Goal: Task Accomplishment & Management: Manage account settings

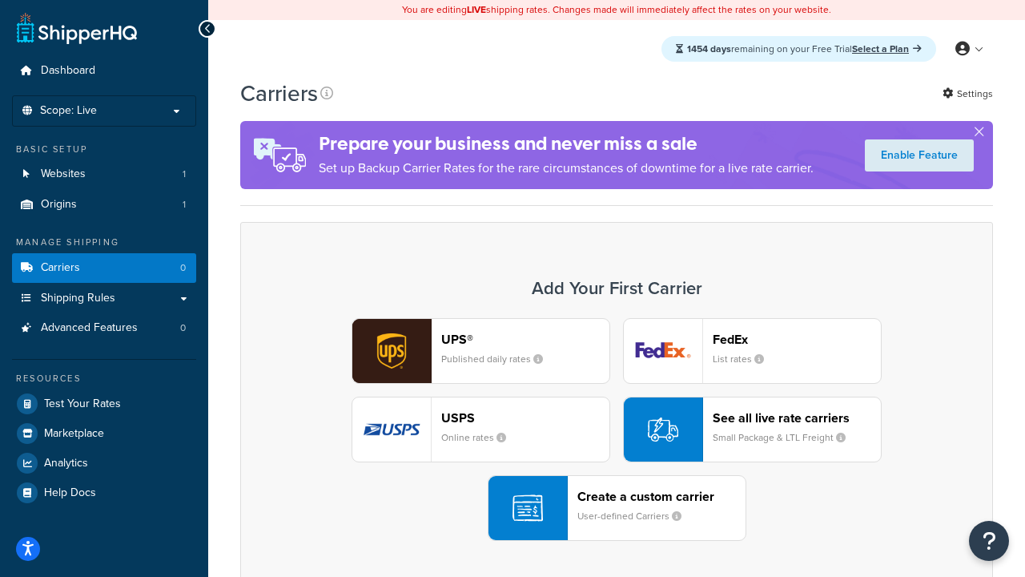
click at [617, 429] on div "UPS® Published daily rates FedEx List rates USPS Online rates See all live rate…" at bounding box center [616, 429] width 719 height 223
click at [797, 339] on header "FedEx" at bounding box center [797, 338] width 168 height 15
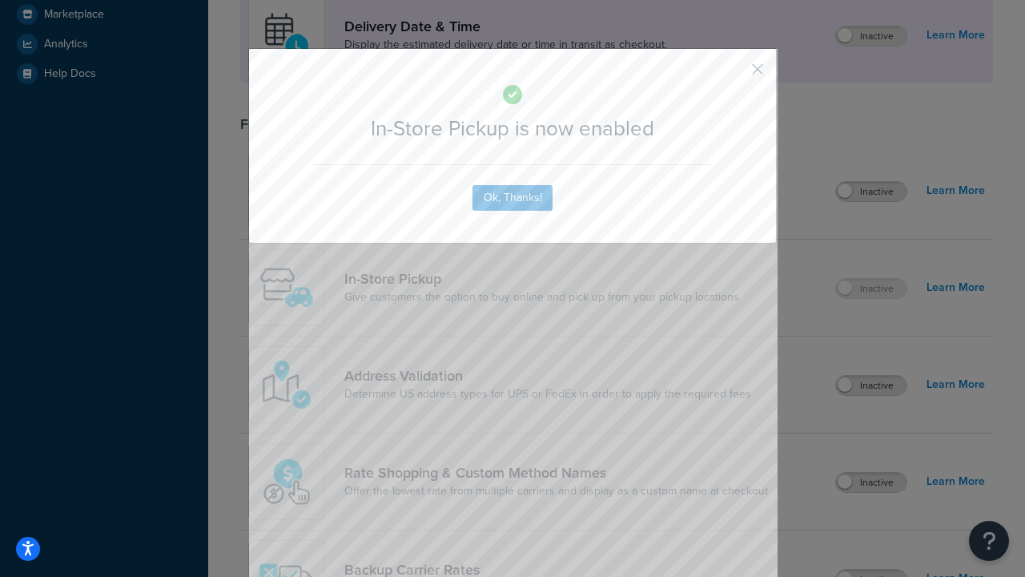
click at [733, 73] on button "button" at bounding box center [734, 75] width 4 height 4
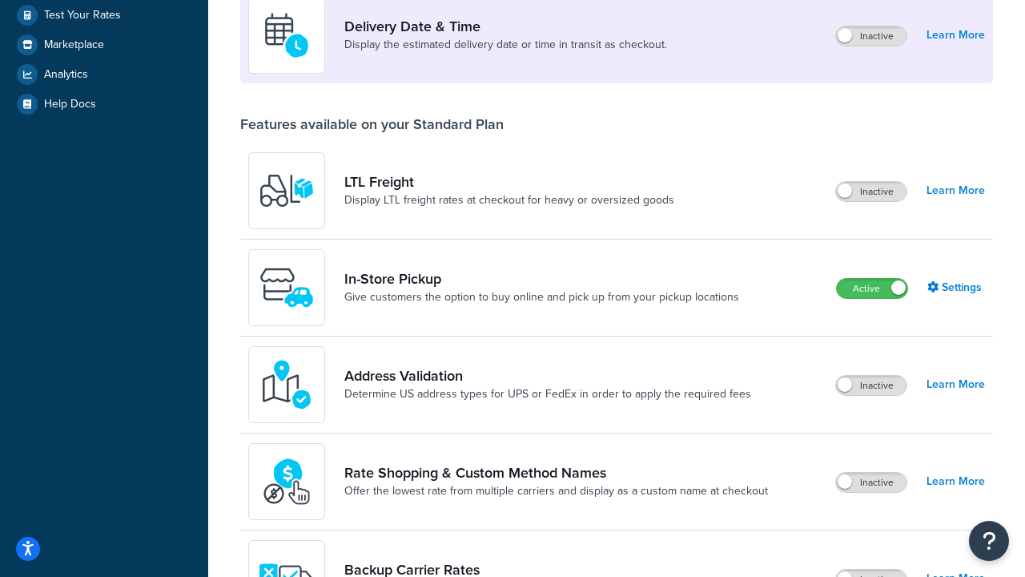
scroll to position [449, 0]
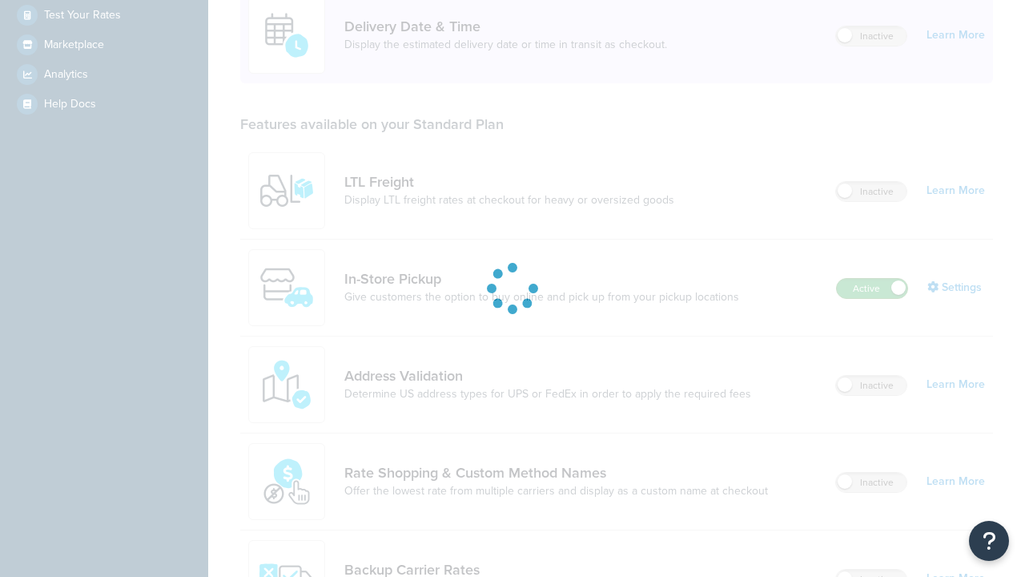
click at [872, 279] on label "Active" at bounding box center [872, 288] width 70 height 19
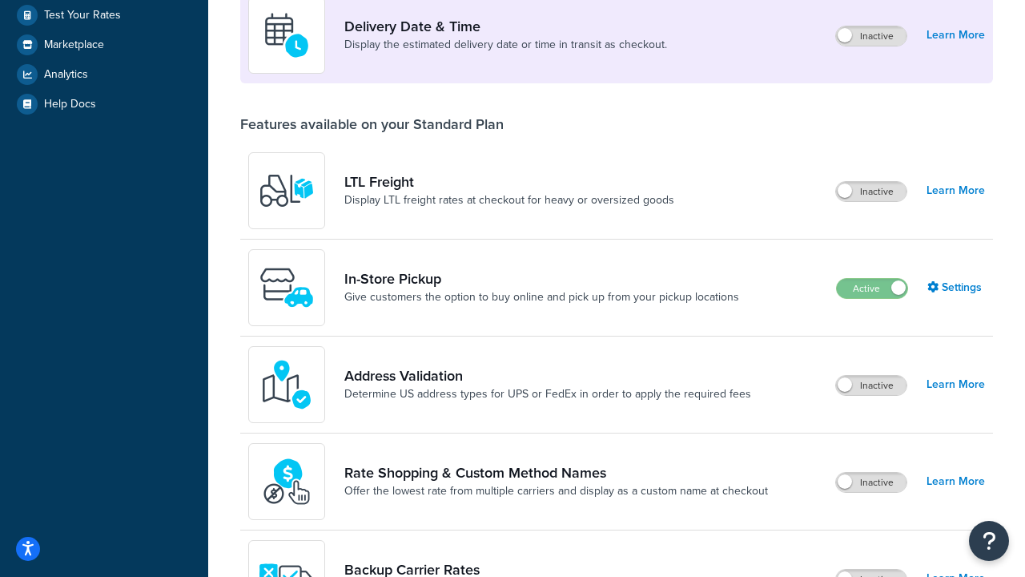
scroll to position [697, 0]
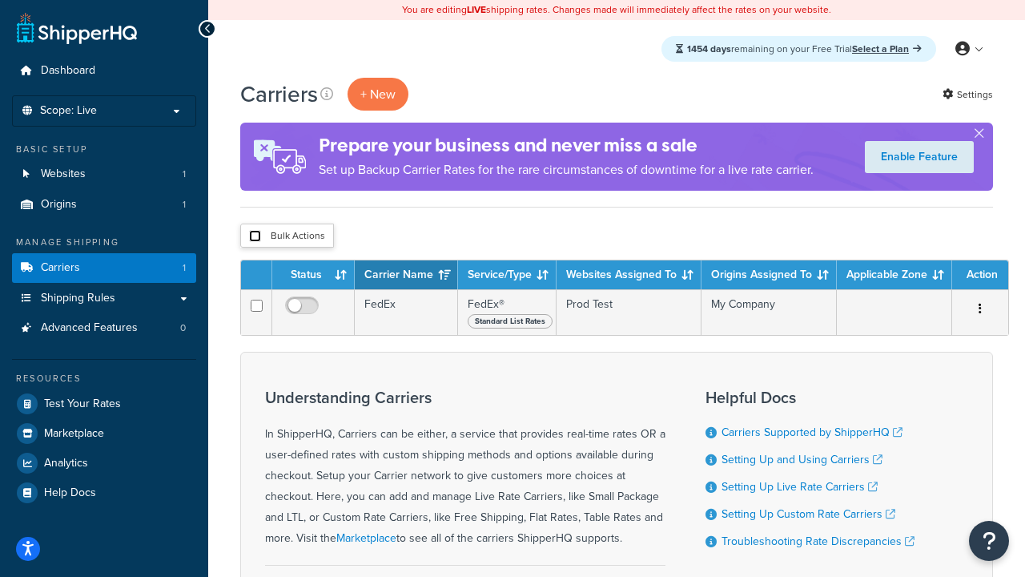
click at [255, 236] on input "checkbox" at bounding box center [255, 236] width 12 height 12
checkbox input "true"
click at [0, 0] on button "Delete" at bounding box center [0, 0] width 0 height 0
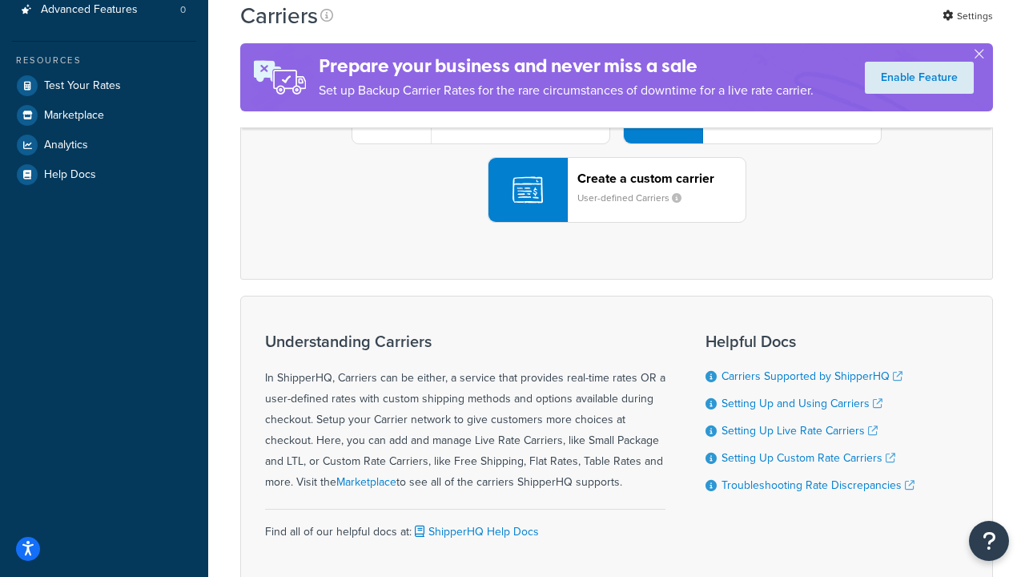
click at [617, 223] on div "UPS® Published daily rates FedEx List rates USPS Online rates See all live rate…" at bounding box center [616, 111] width 719 height 223
click at [617, 209] on div "Create a custom carrier User-defined Carriers" at bounding box center [661, 190] width 168 height 38
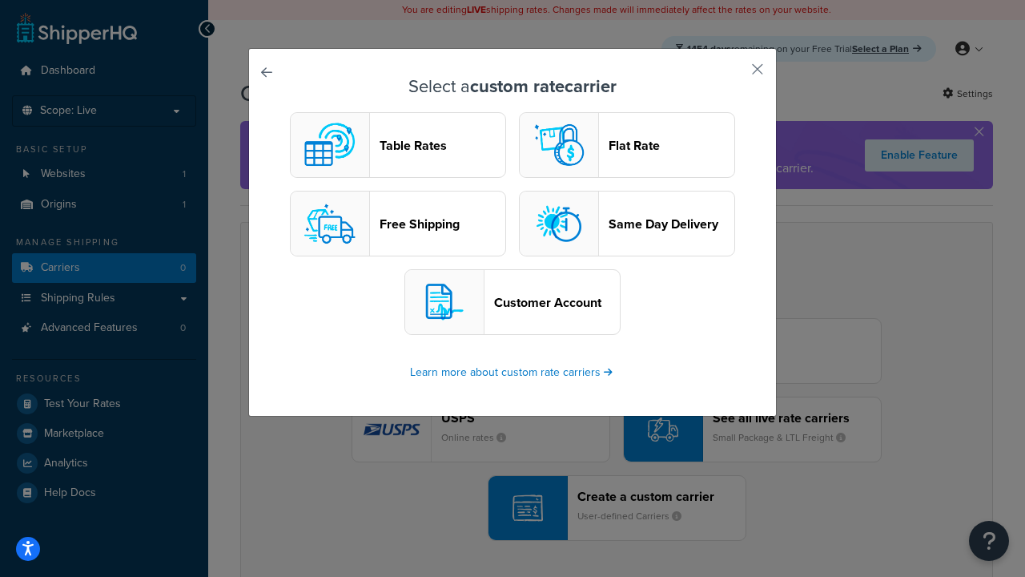
click at [398, 145] on header "Table Rates" at bounding box center [443, 145] width 126 height 15
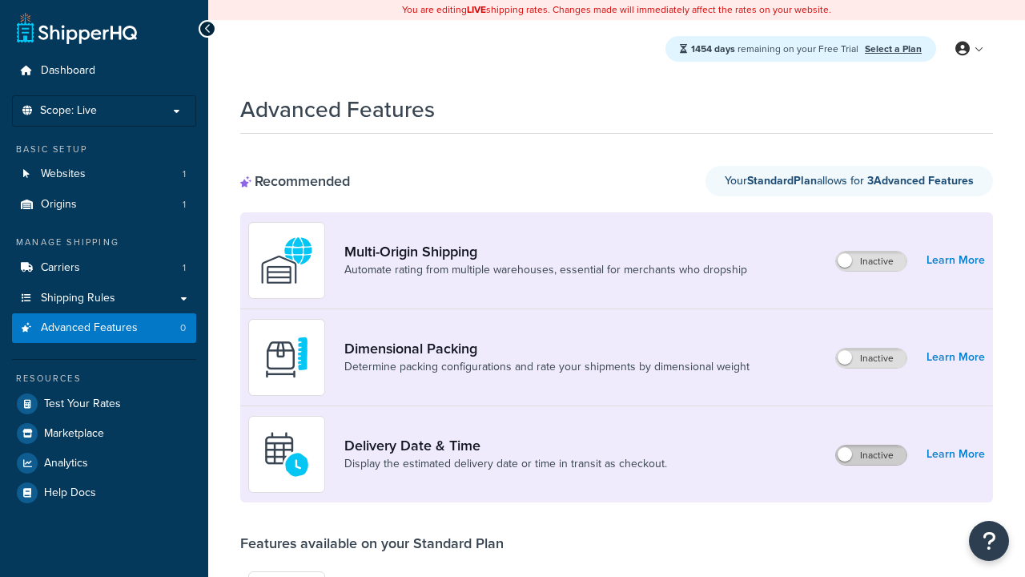
click at [871, 455] on label "Inactive" at bounding box center [871, 454] width 70 height 19
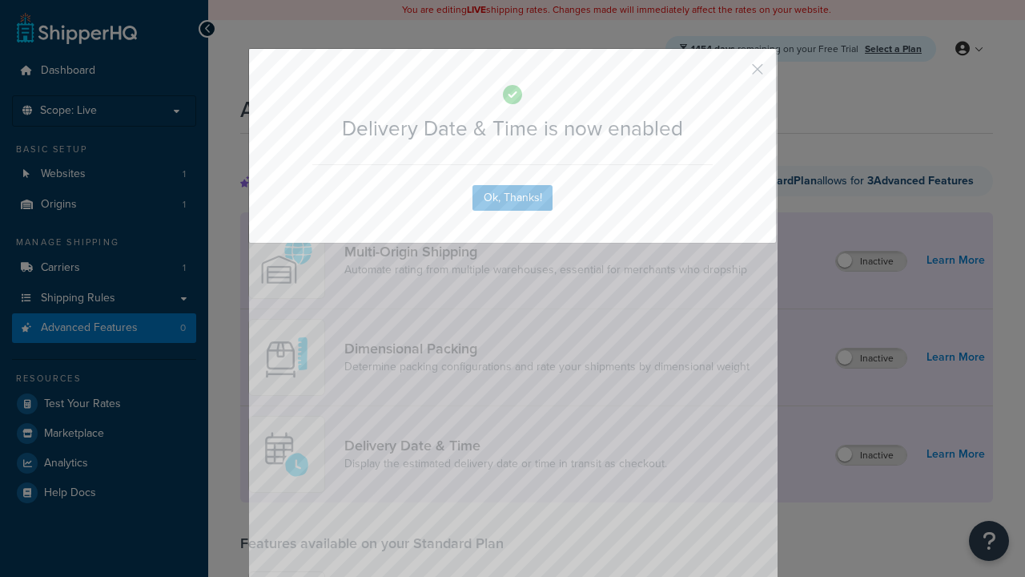
click at [733, 73] on button "button" at bounding box center [734, 75] width 4 height 4
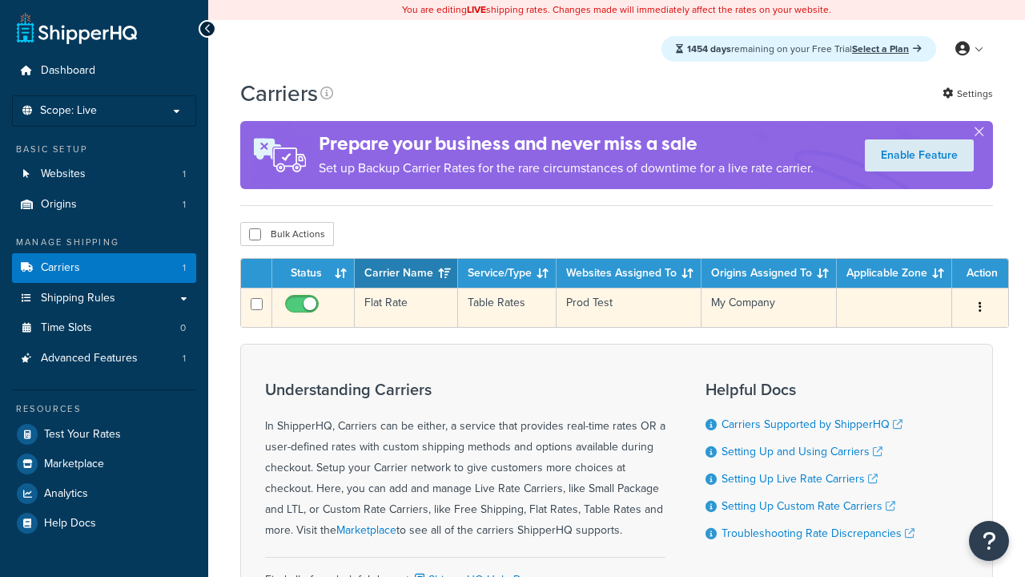
click at [406, 307] on td "Flat Rate" at bounding box center [406, 306] width 103 height 39
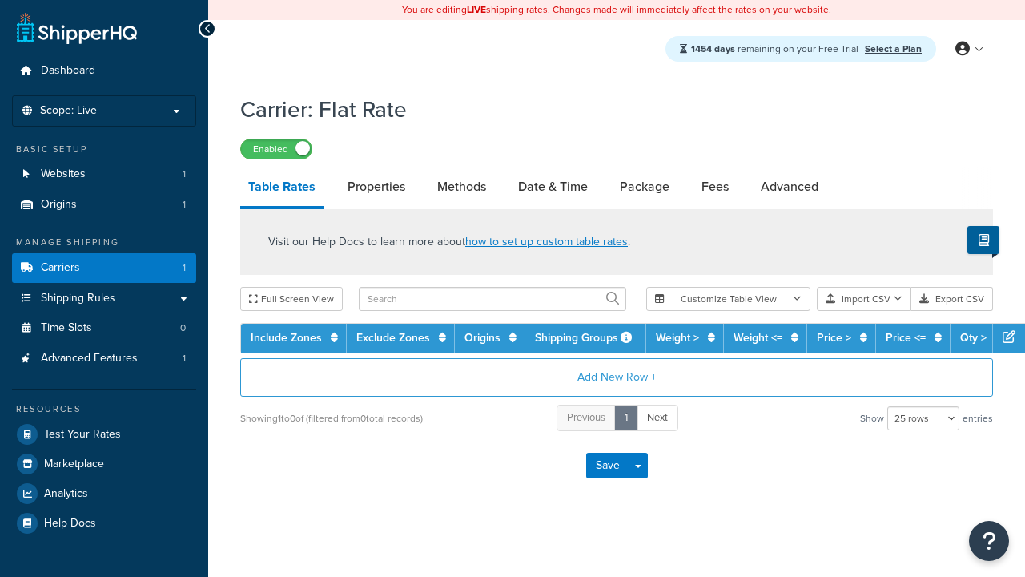
select select "25"
click at [552, 187] on link "Date & Time" at bounding box center [553, 186] width 86 height 38
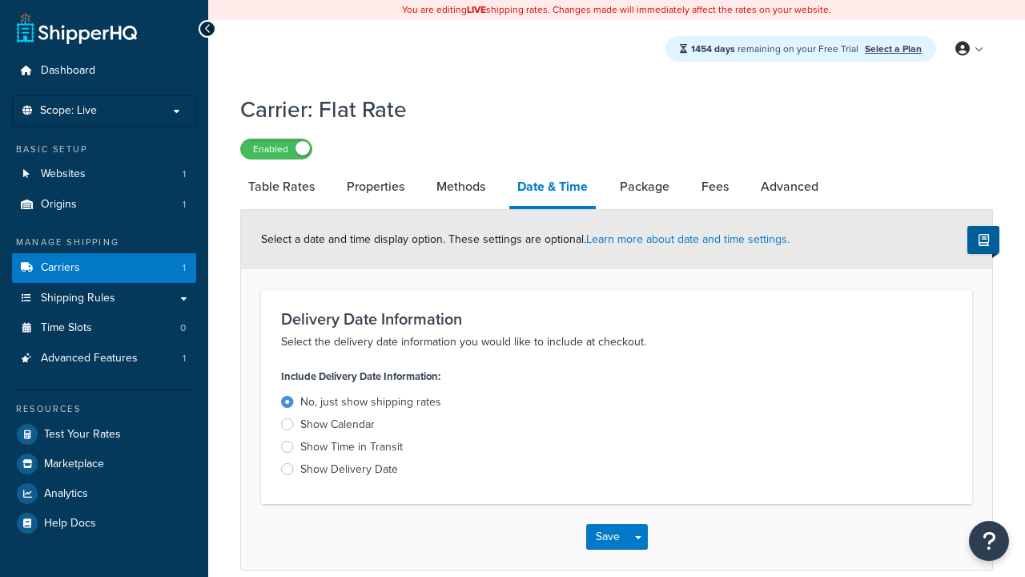
click at [352, 449] on div "Show Time in Transit" at bounding box center [351, 447] width 102 height 16
click at [0, 0] on input "Show Time in Transit" at bounding box center [0, 0] width 0 height 0
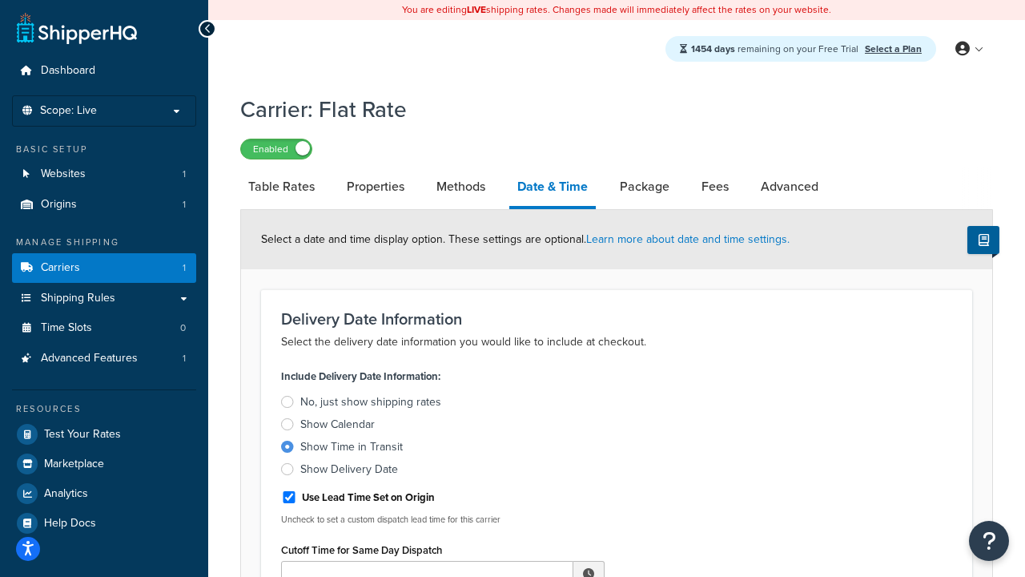
click at [352, 449] on div "Show Time in Transit" at bounding box center [351, 447] width 102 height 16
click at [0, 0] on input "Show Time in Transit" at bounding box center [0, 0] width 0 height 0
type input "11:00 AM"
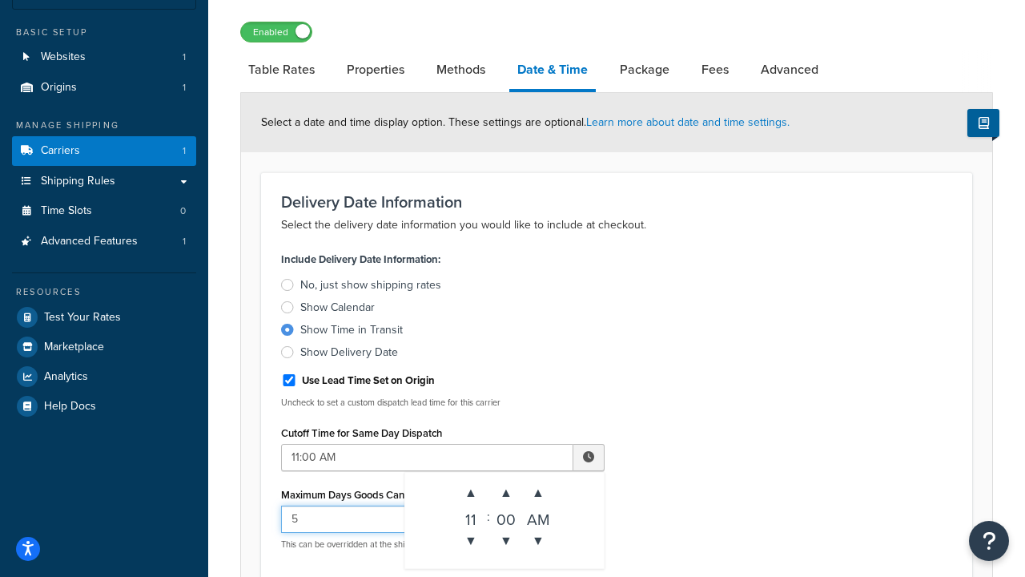
type input "5"
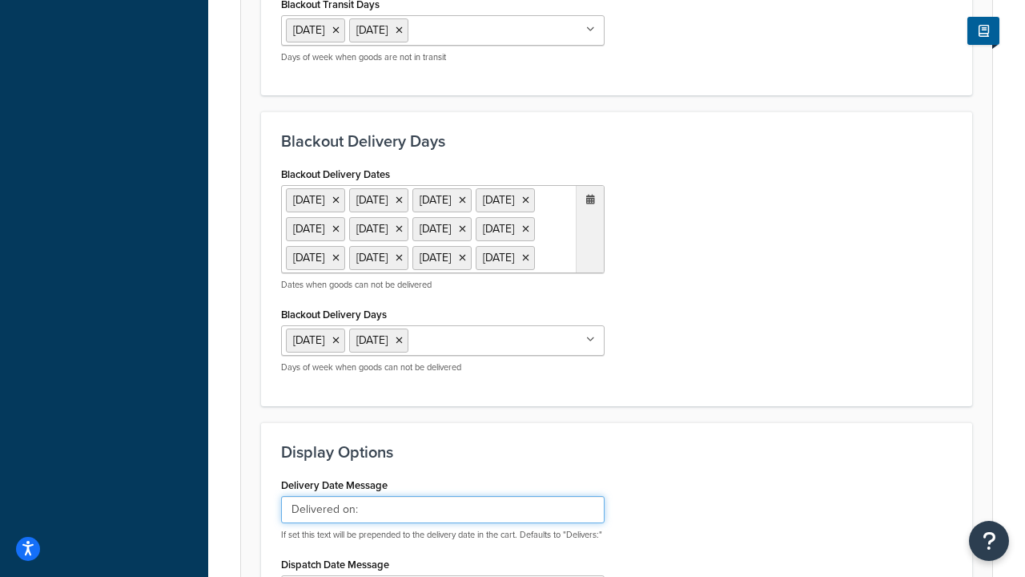
type input "Delivered on:"
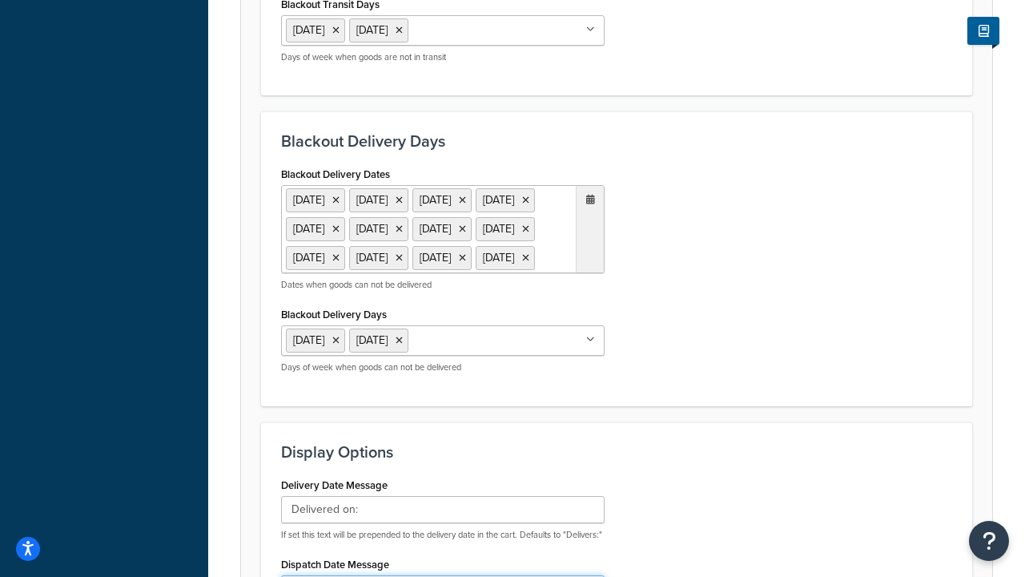
type input "Default Dispatch Message"
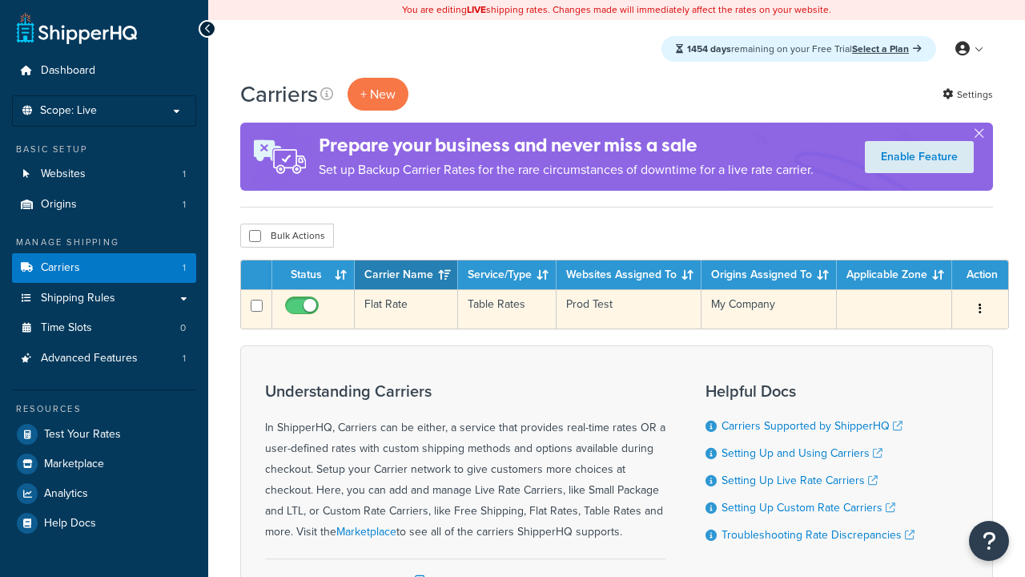
click at [406, 309] on td "Flat Rate" at bounding box center [406, 308] width 103 height 39
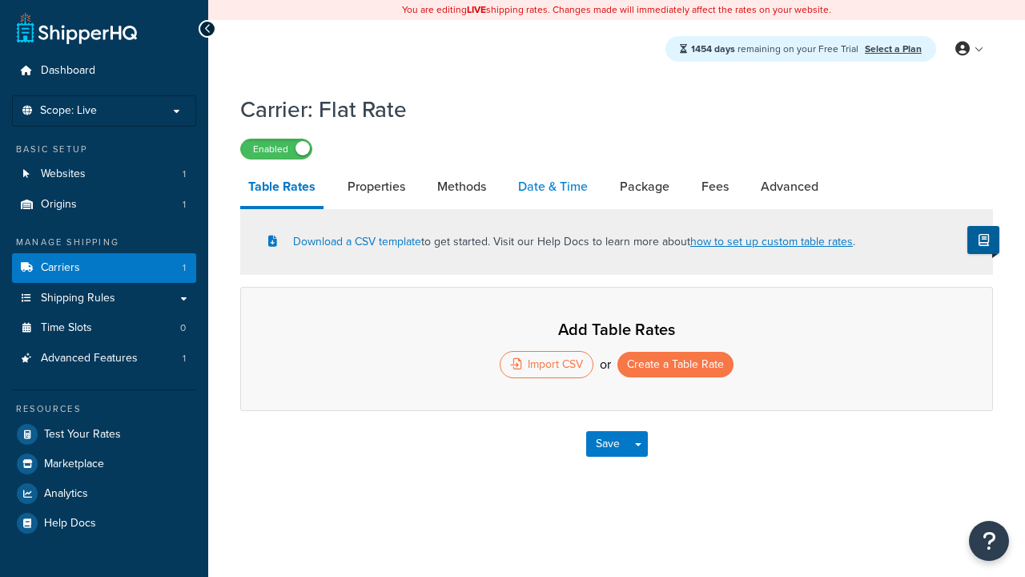
click at [552, 187] on link "Date & Time" at bounding box center [553, 186] width 86 height 38
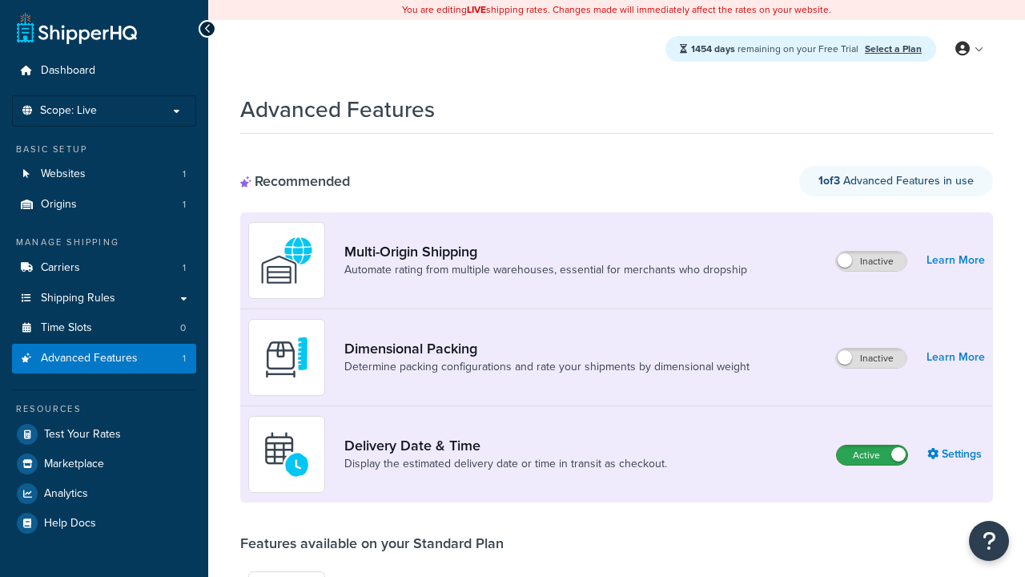
click at [872, 455] on label "Active" at bounding box center [872, 454] width 70 height 19
